Goal: Navigation & Orientation: Find specific page/section

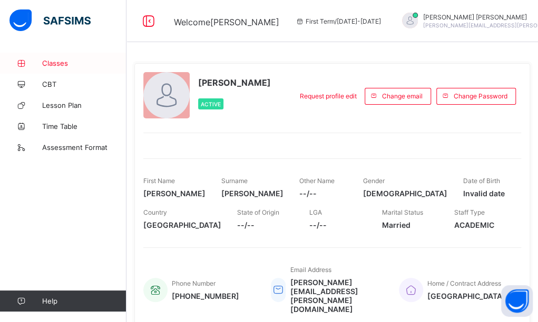
click at [54, 63] on span "Classes" at bounding box center [84, 63] width 84 height 8
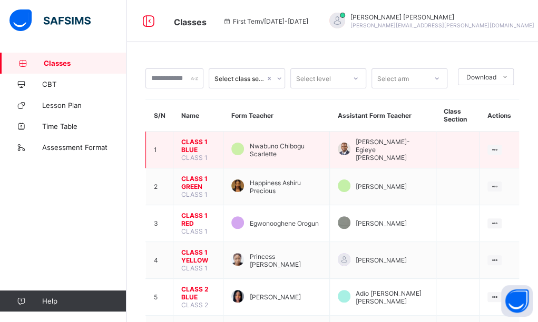
click at [200, 138] on span "CLASS 1 BLUE" at bounding box center [198, 146] width 34 height 16
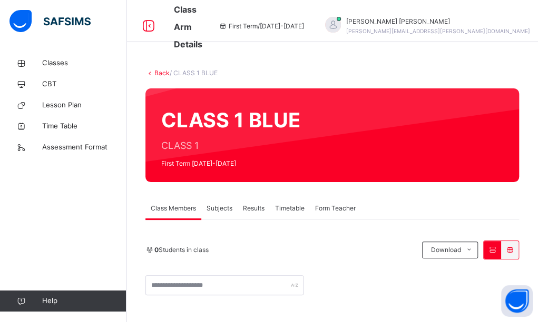
click at [225, 211] on span "Subjects" at bounding box center [219, 208] width 26 height 9
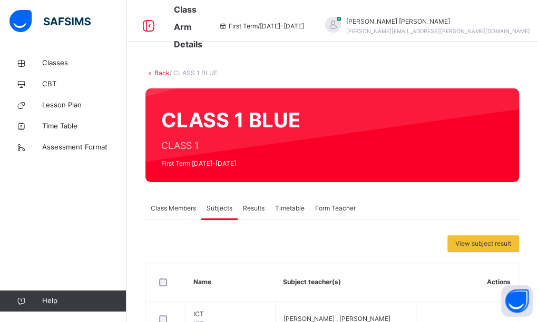
click at [269, 208] on div "Results" at bounding box center [254, 208] width 32 height 21
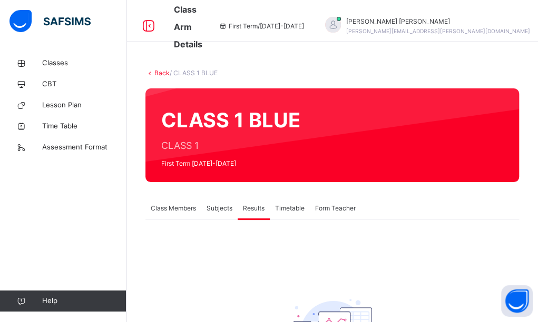
click at [166, 209] on span "Class Members" at bounding box center [173, 208] width 45 height 9
